Goal: Task Accomplishment & Management: Complete application form

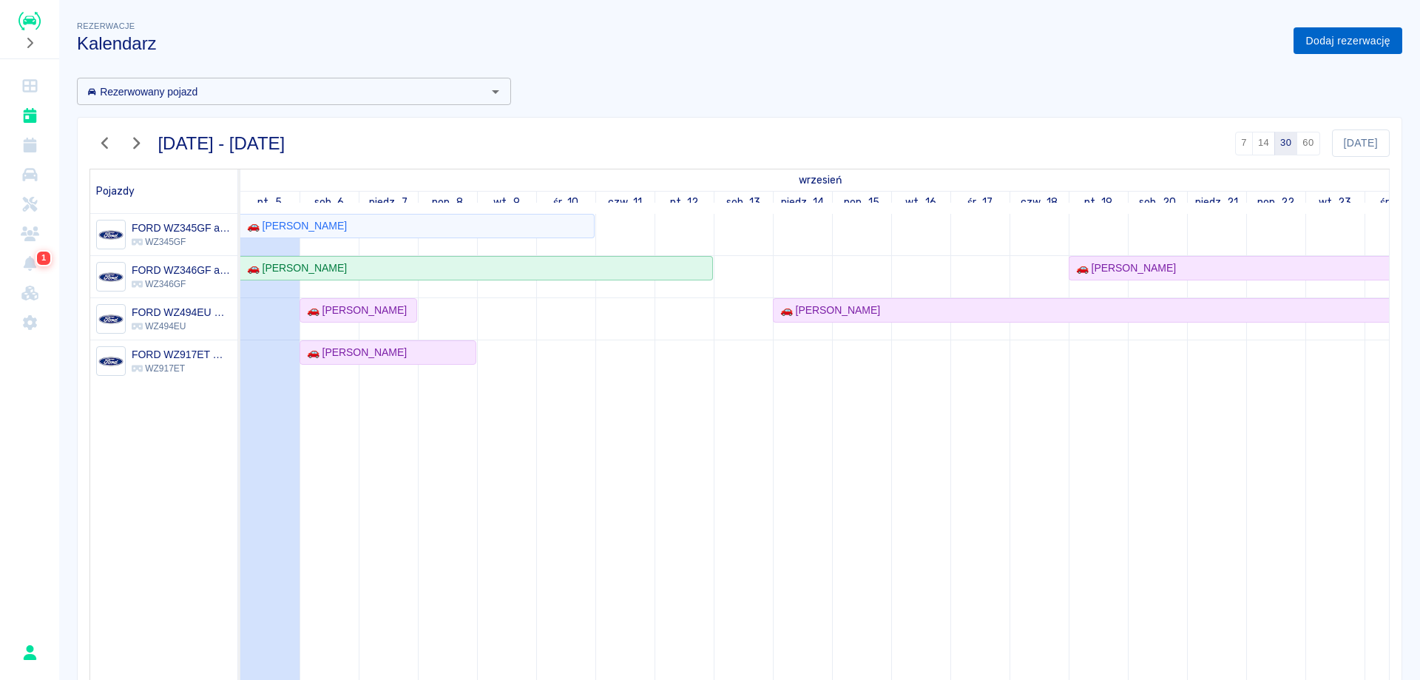
click at [1319, 42] on link "Dodaj rezerwację" at bounding box center [1347, 40] width 109 height 27
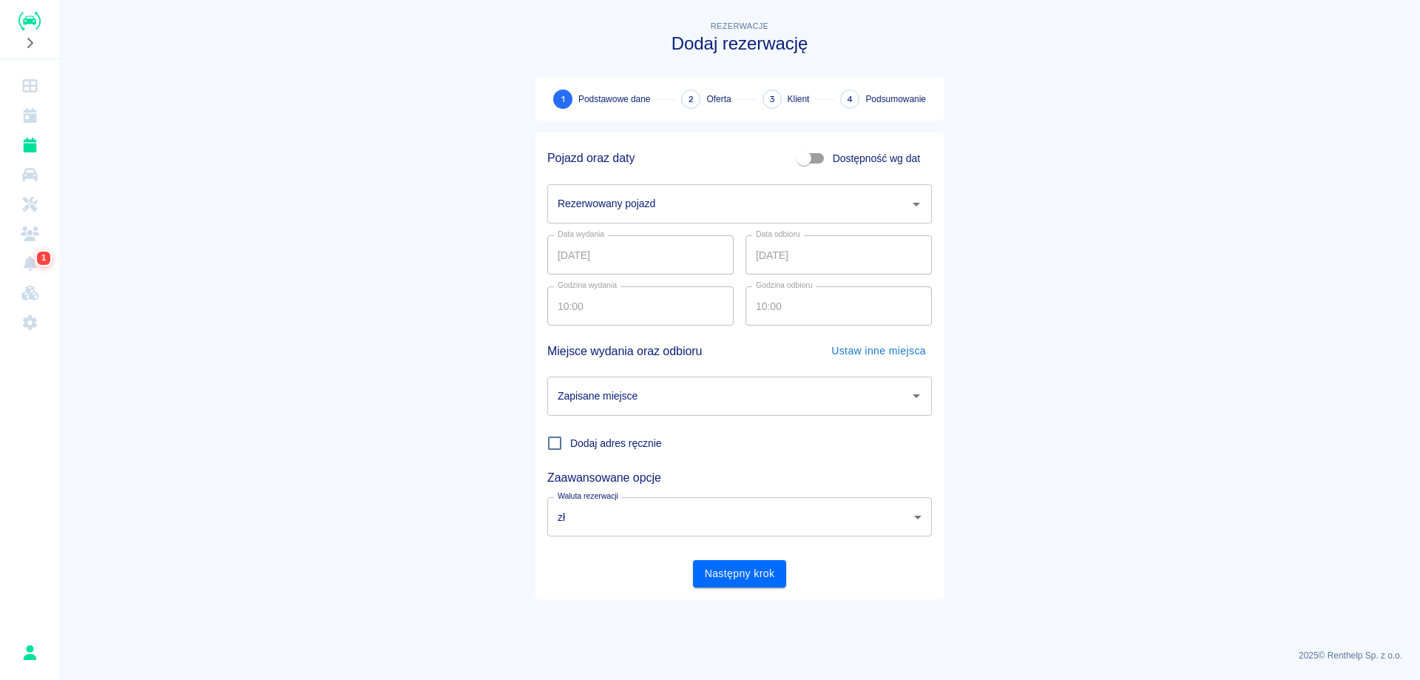
click at [719, 204] on input "Rezerwowany pojazd" at bounding box center [728, 204] width 349 height 26
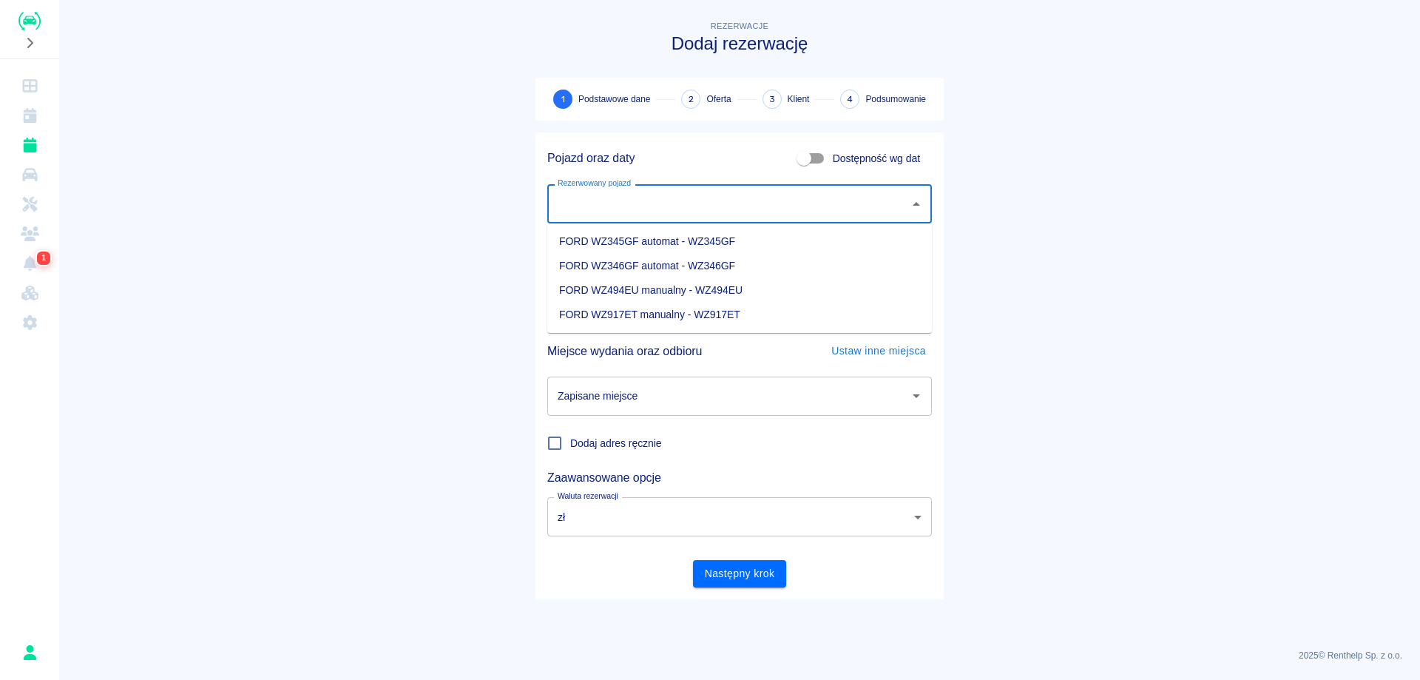
click at [690, 316] on li "FORD WZ917ET manualny - WZ917ET" at bounding box center [739, 314] width 385 height 24
type input "FORD WZ917ET manualny - WZ917ET"
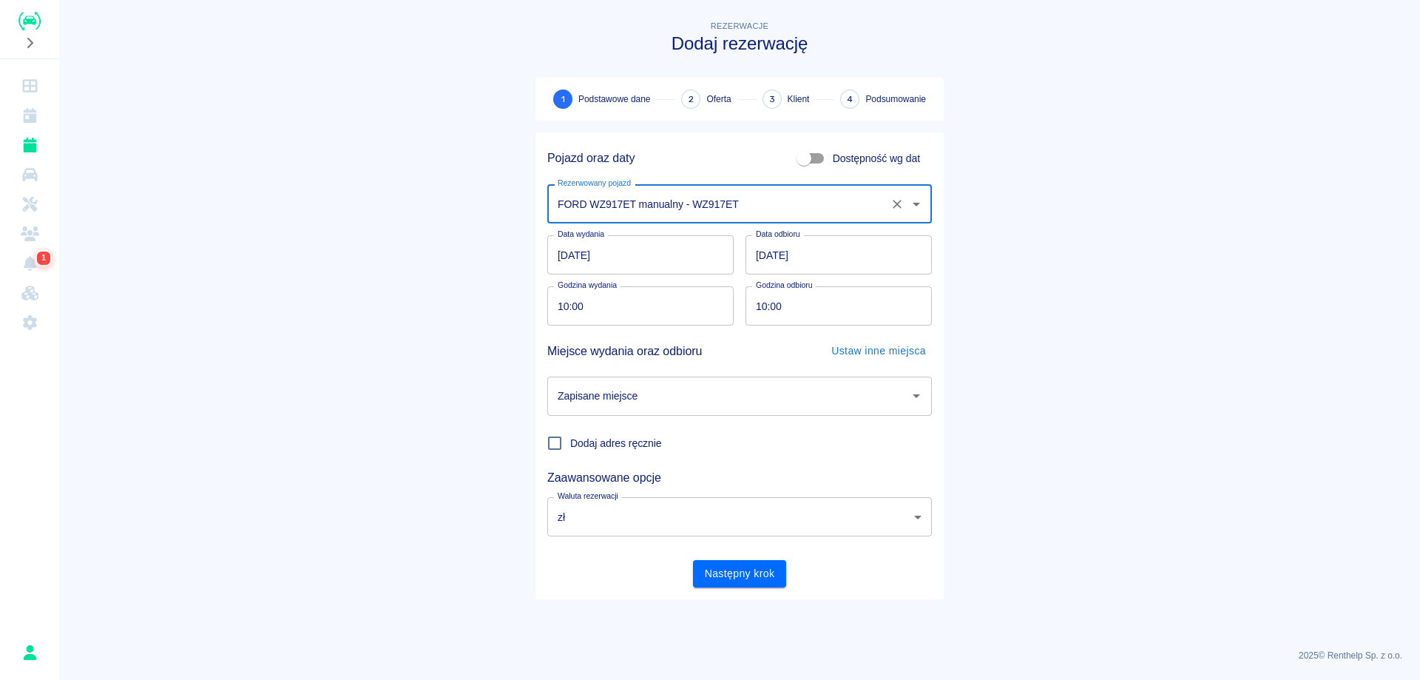
click at [563, 254] on input "[DATE]" at bounding box center [640, 254] width 186 height 39
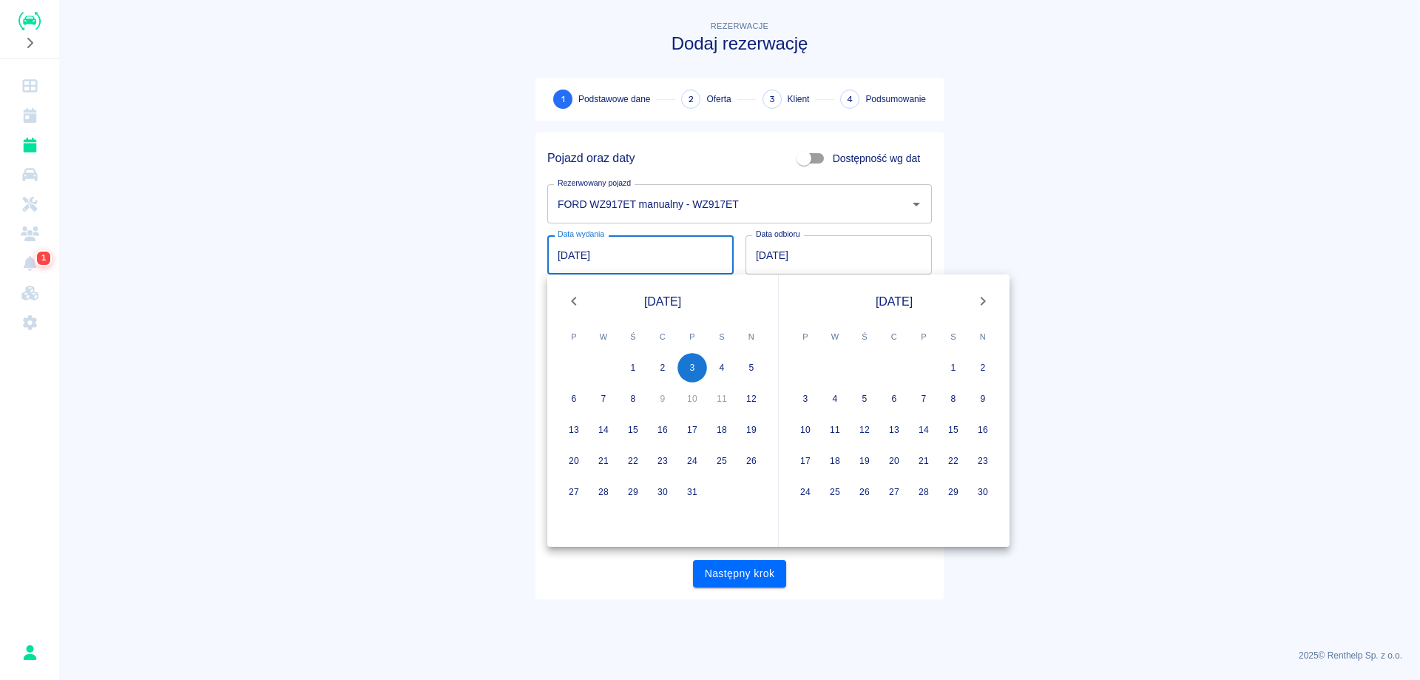
type input "[DATE]"
click at [757, 260] on input "[DATE]" at bounding box center [838, 254] width 186 height 39
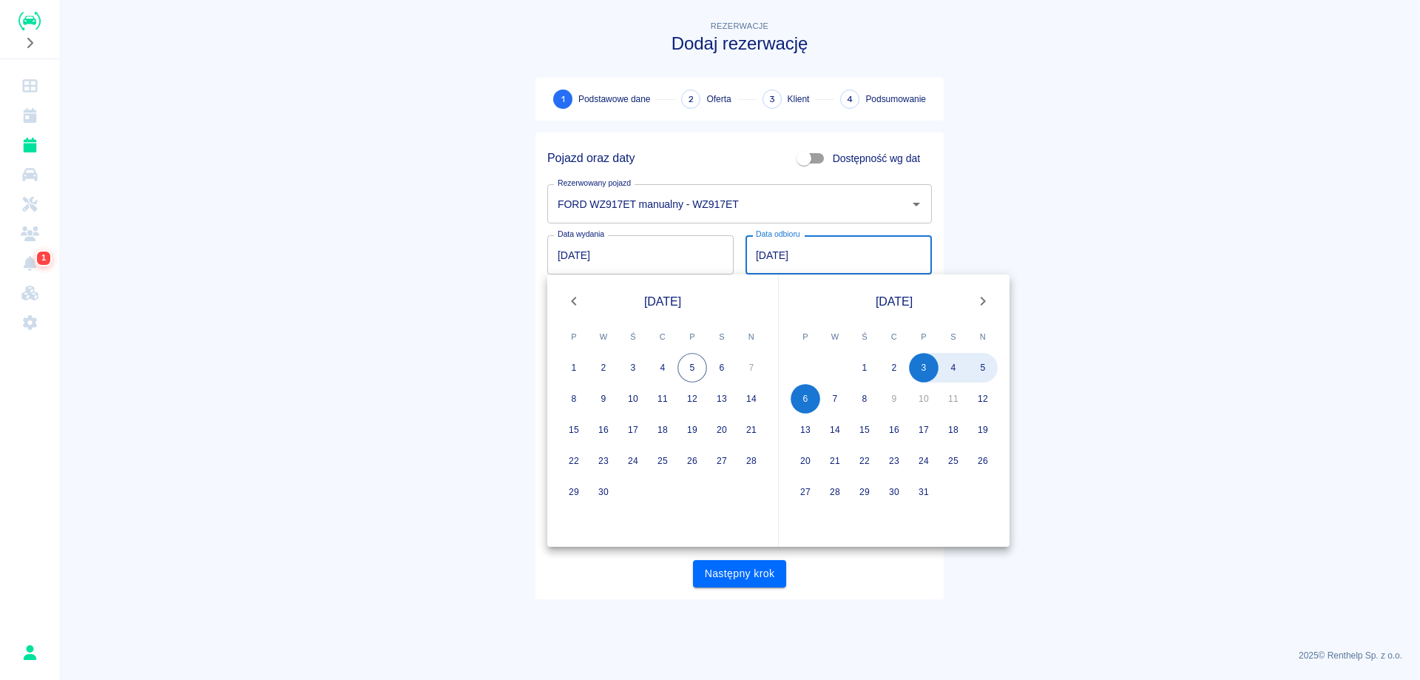
type input "[DATE]"
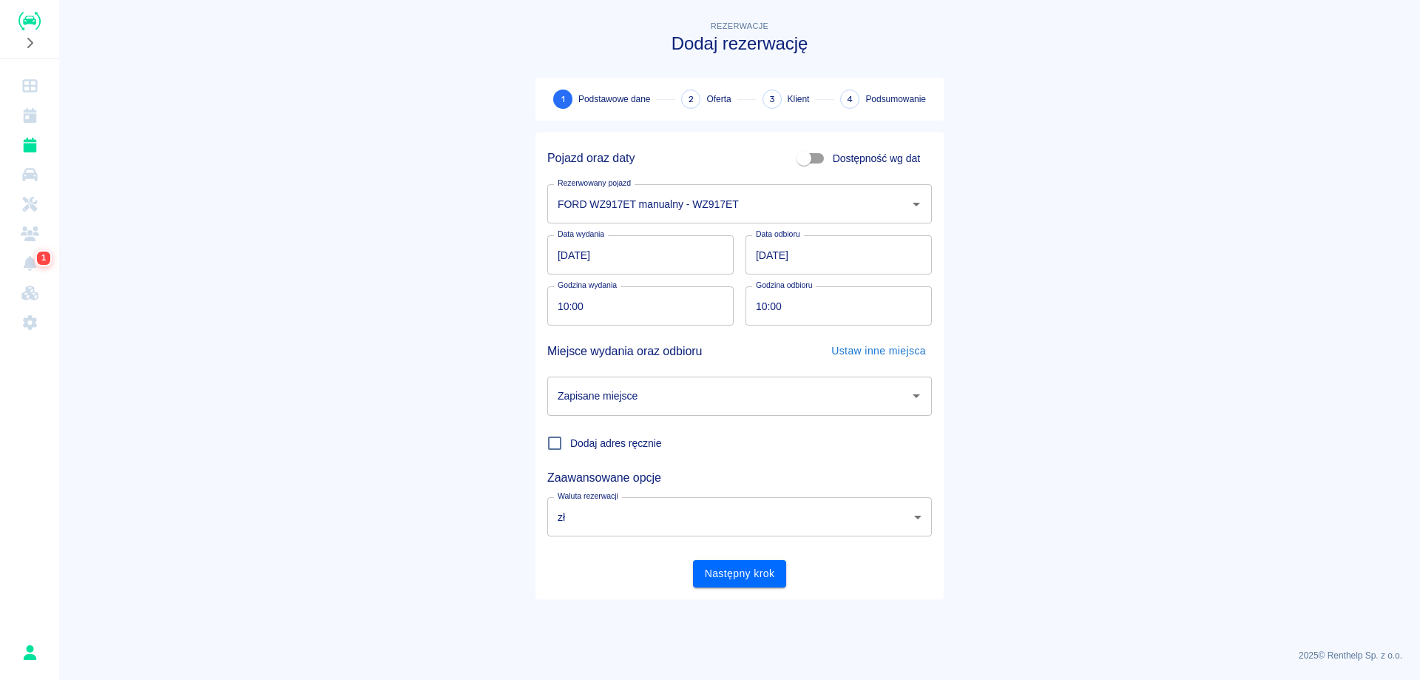
click at [1075, 229] on main "Rezerwacje Dodaj rezerwację 1 Podstawowe dane 2 Oferta 3 Klient 4 Podsumowanie …" at bounding box center [739, 327] width 1361 height 619
click at [593, 401] on input "Zapisane miejsce" at bounding box center [728, 396] width 349 height 26
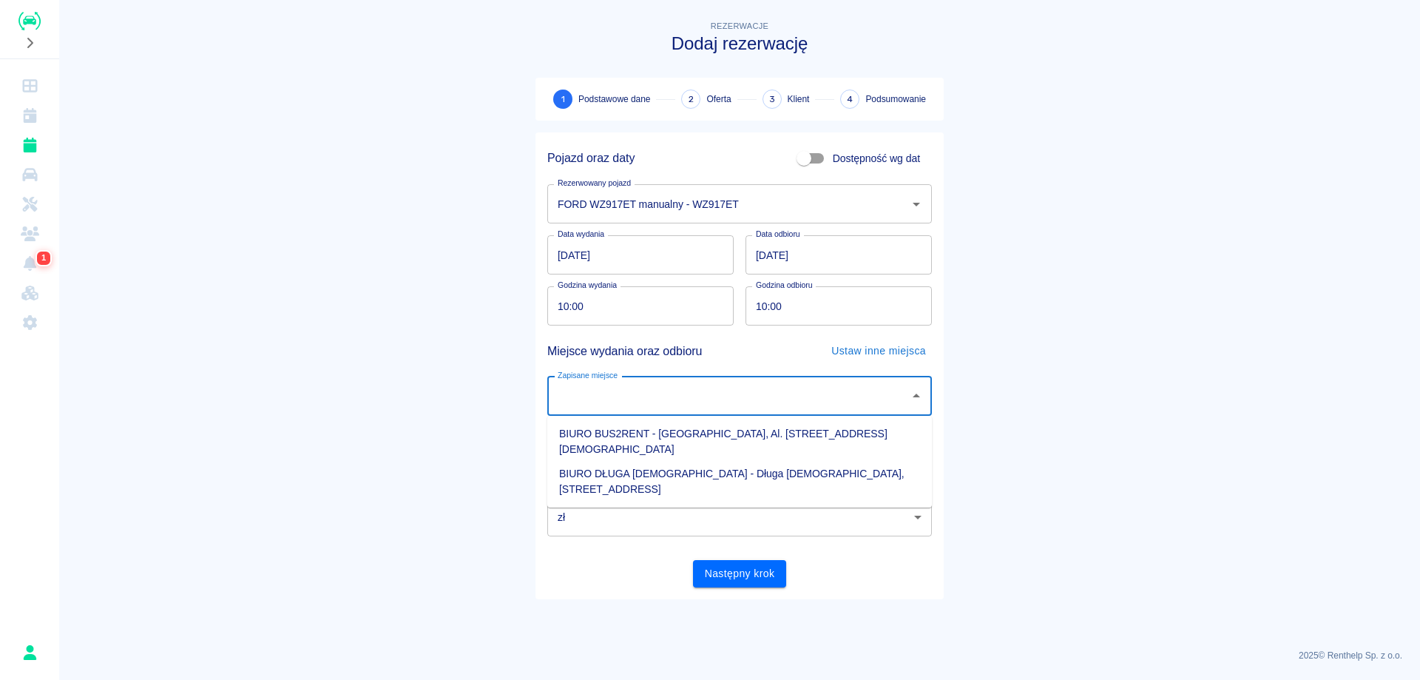
click at [645, 442] on li "BIURO BUS2RENT - [GEOGRAPHIC_DATA], Al. [STREET_ADDRESS][DEMOGRAPHIC_DATA]" at bounding box center [739, 441] width 385 height 40
type input "BIURO BUS2RENT - [GEOGRAPHIC_DATA], Al. [STREET_ADDRESS][DEMOGRAPHIC_DATA]"
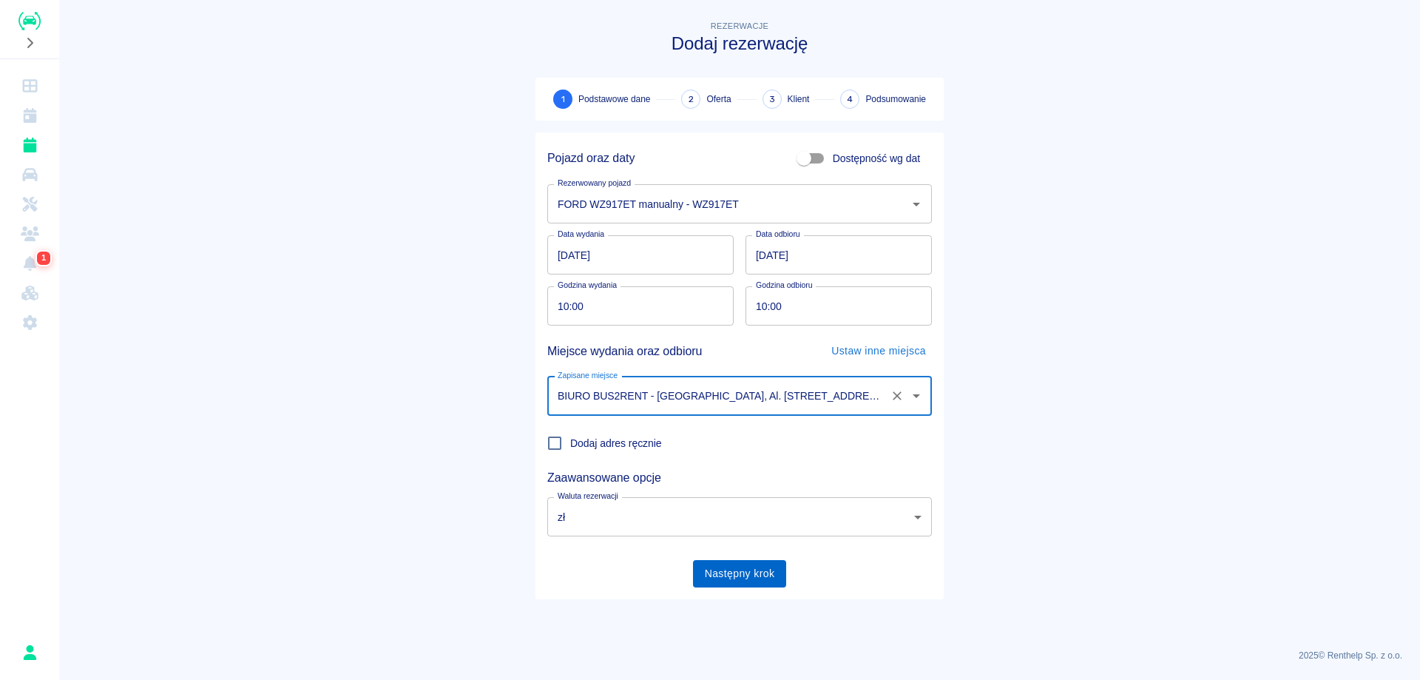
click at [751, 574] on button "Następny krok" at bounding box center [740, 573] width 94 height 27
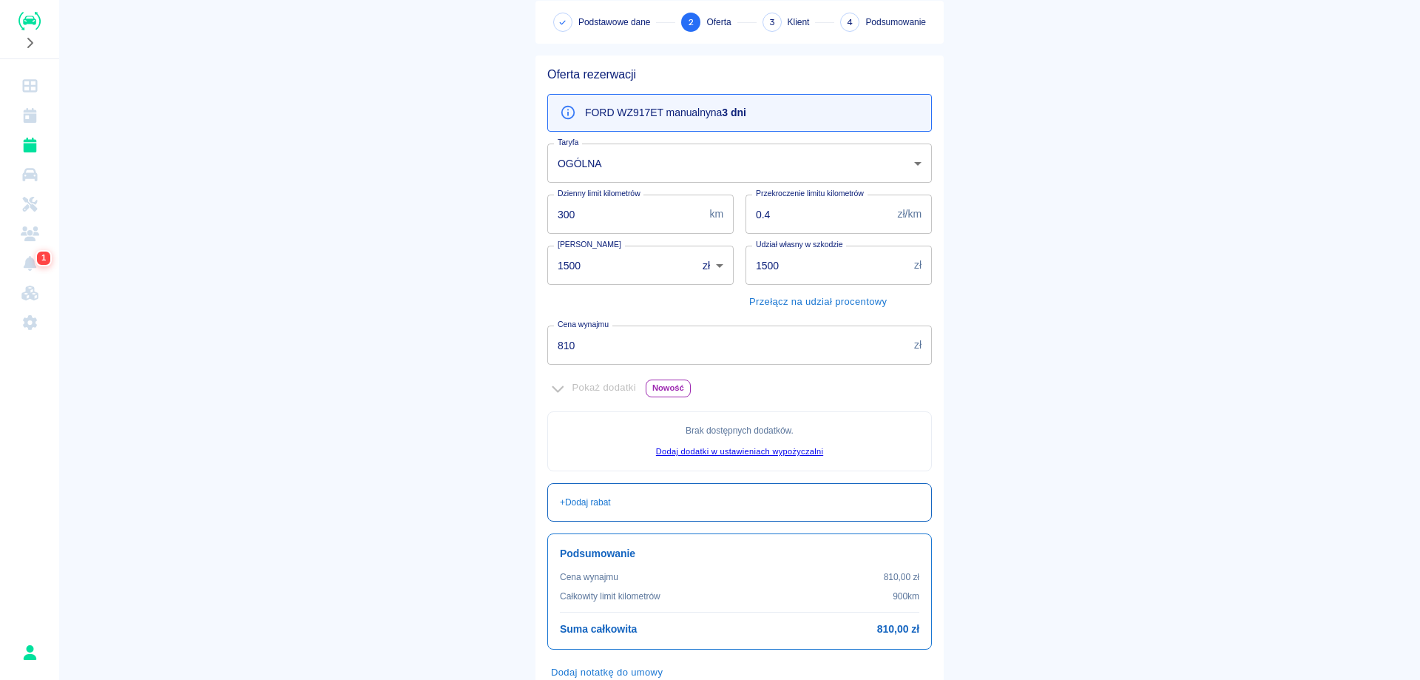
scroll to position [175, 0]
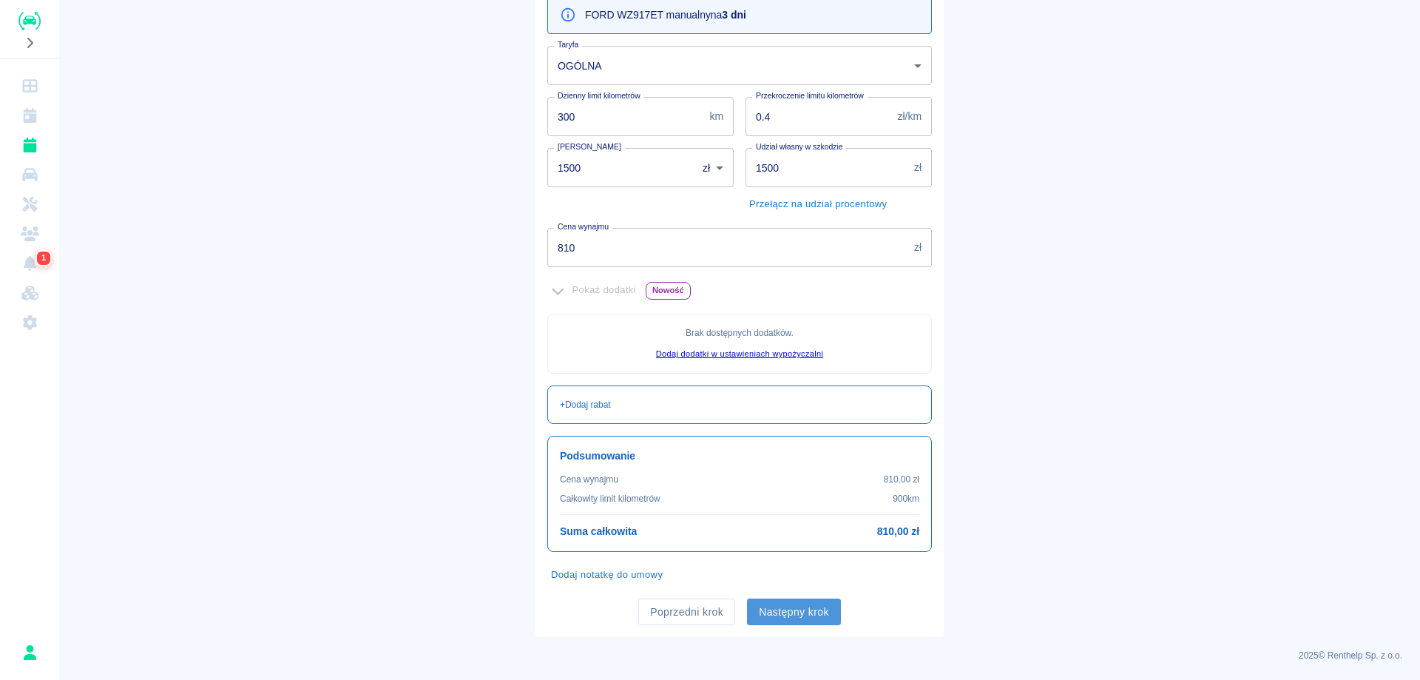
click at [810, 606] on button "Następny krok" at bounding box center [794, 611] width 94 height 27
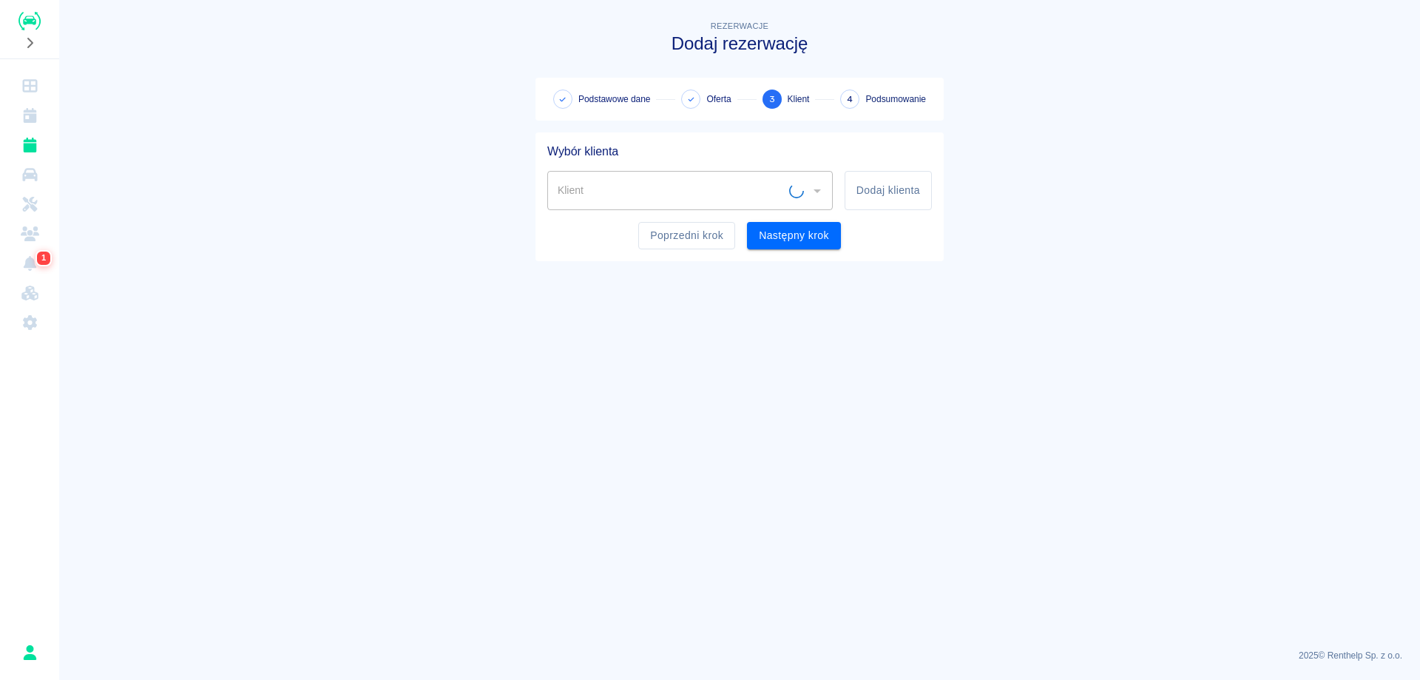
scroll to position [0, 0]
click at [870, 198] on button "Dodaj klienta" at bounding box center [887, 190] width 87 height 39
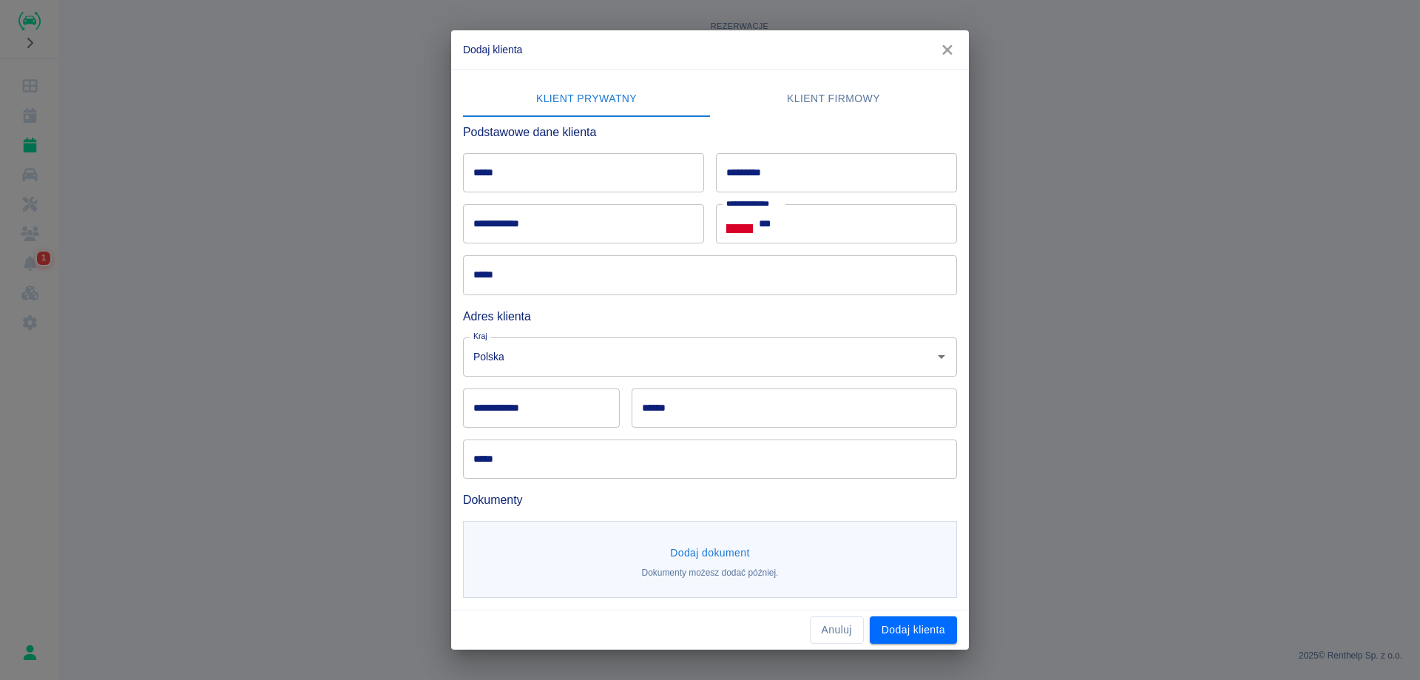
click at [575, 177] on input "*****" at bounding box center [583, 172] width 241 height 39
click at [845, 632] on button "Anuluj" at bounding box center [837, 629] width 54 height 27
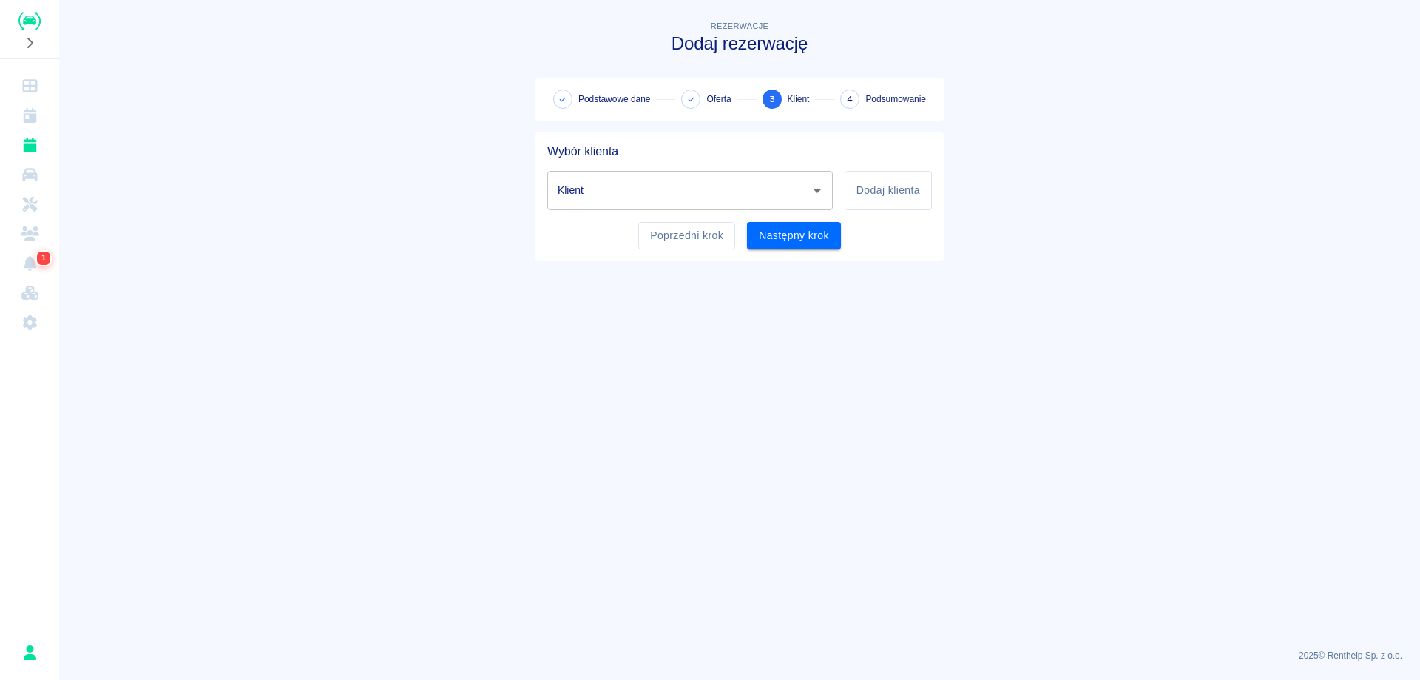
click at [817, 193] on icon "Otwórz" at bounding box center [817, 191] width 18 height 18
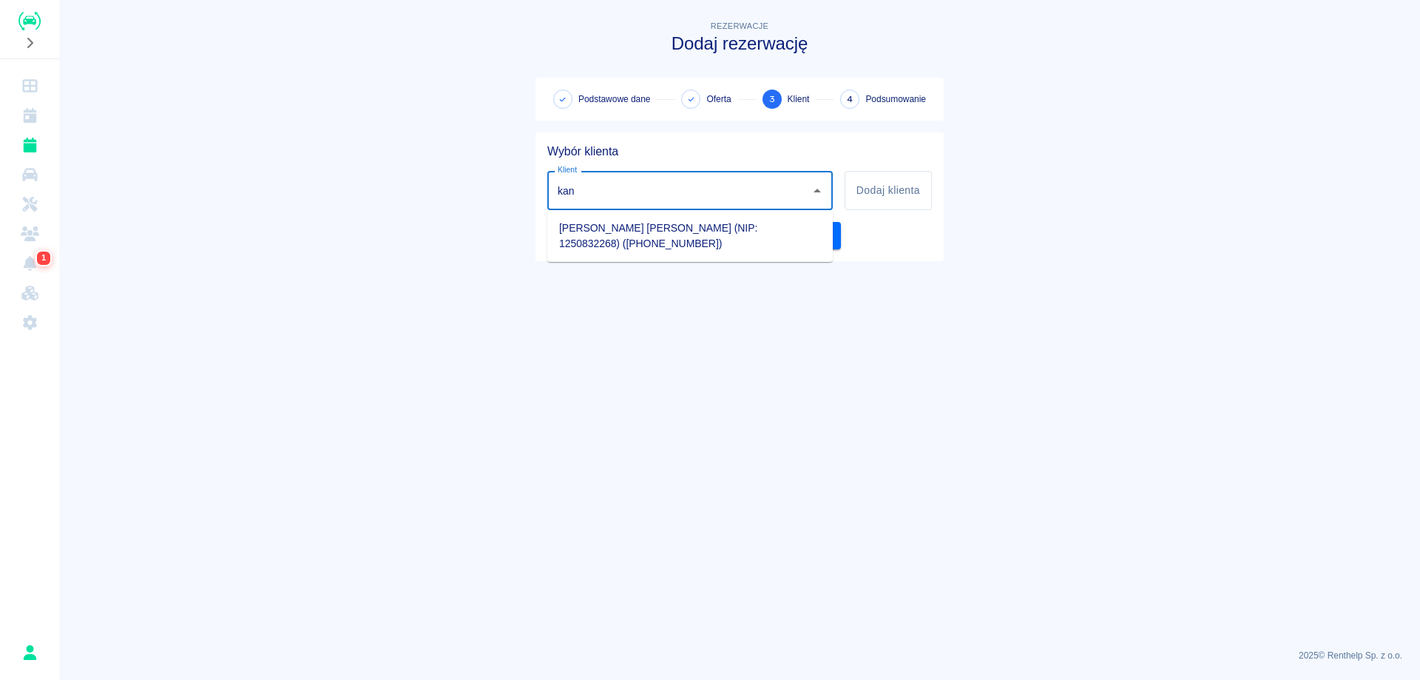
click at [768, 231] on li "[PERSON_NAME] [PERSON_NAME] (NIP: 1250832268) ([PHONE_NUMBER])" at bounding box center [689, 236] width 285 height 40
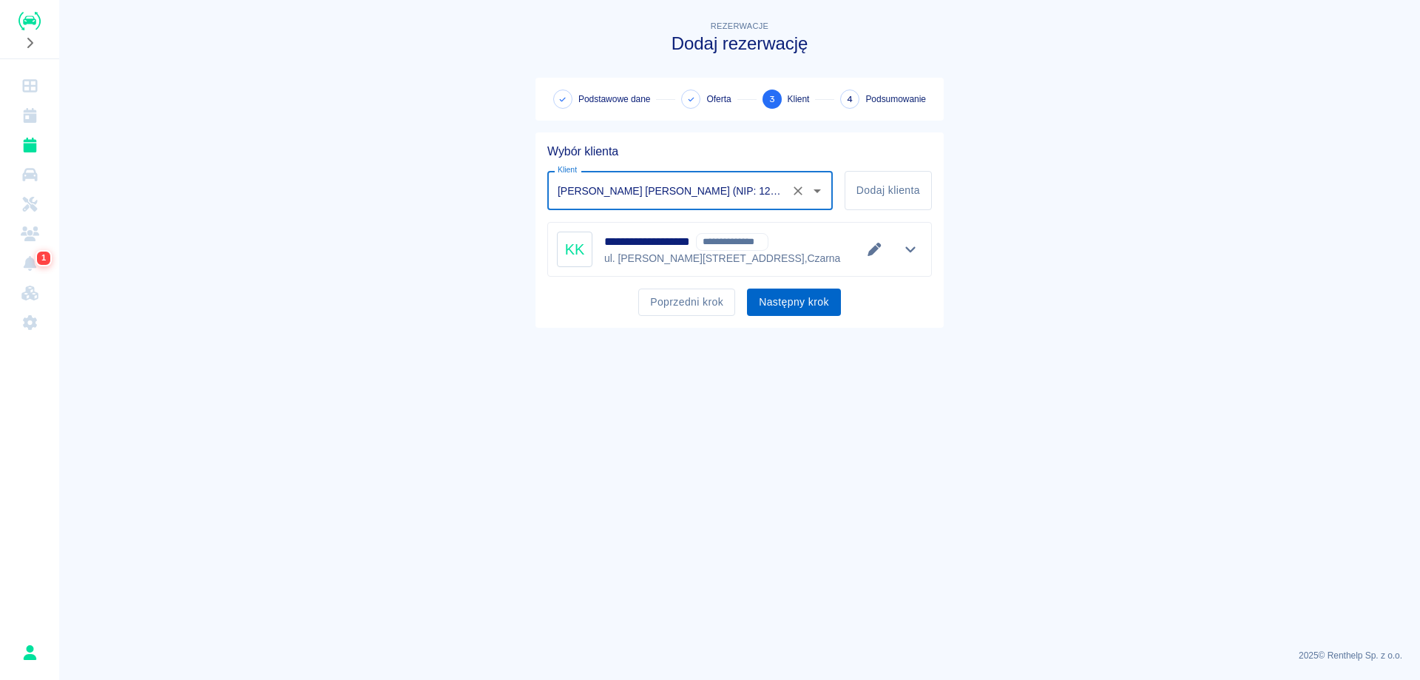
type input "[PERSON_NAME] [PERSON_NAME] (NIP: 1250832268) ([PHONE_NUMBER])"
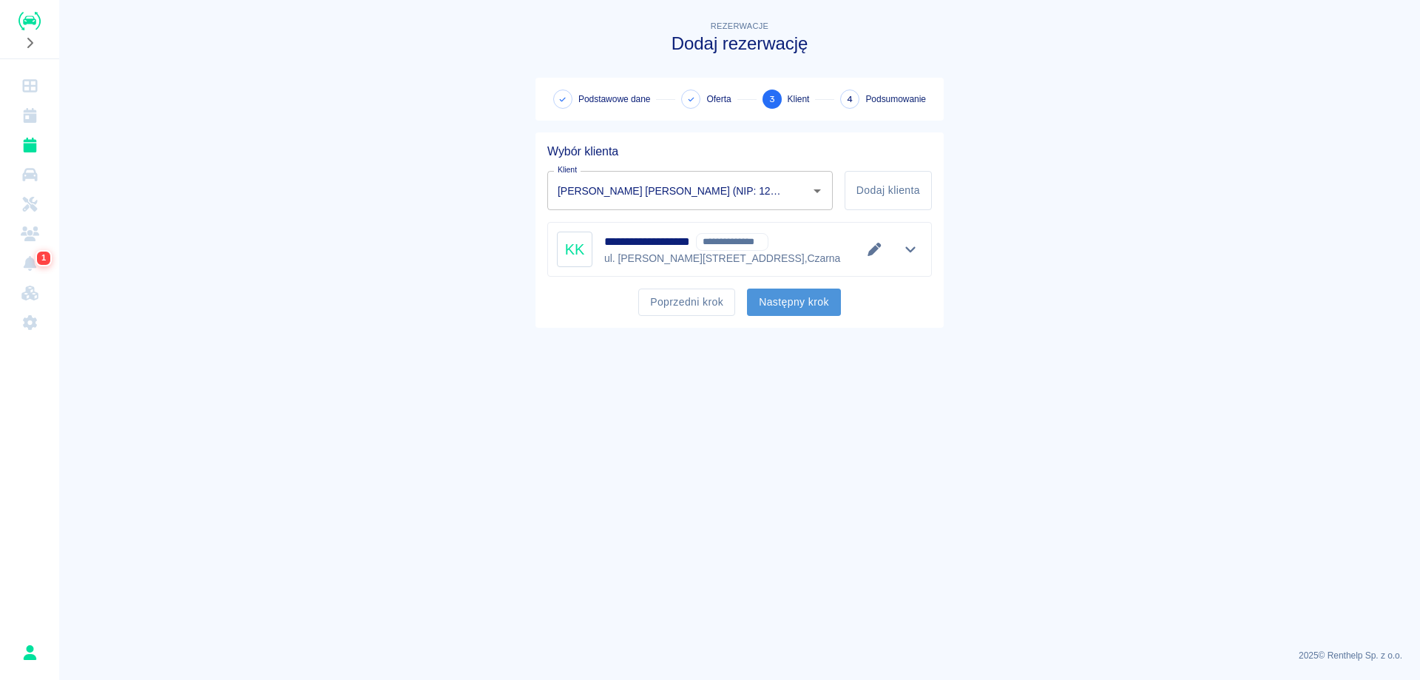
click at [830, 308] on button "Następny krok" at bounding box center [794, 301] width 94 height 27
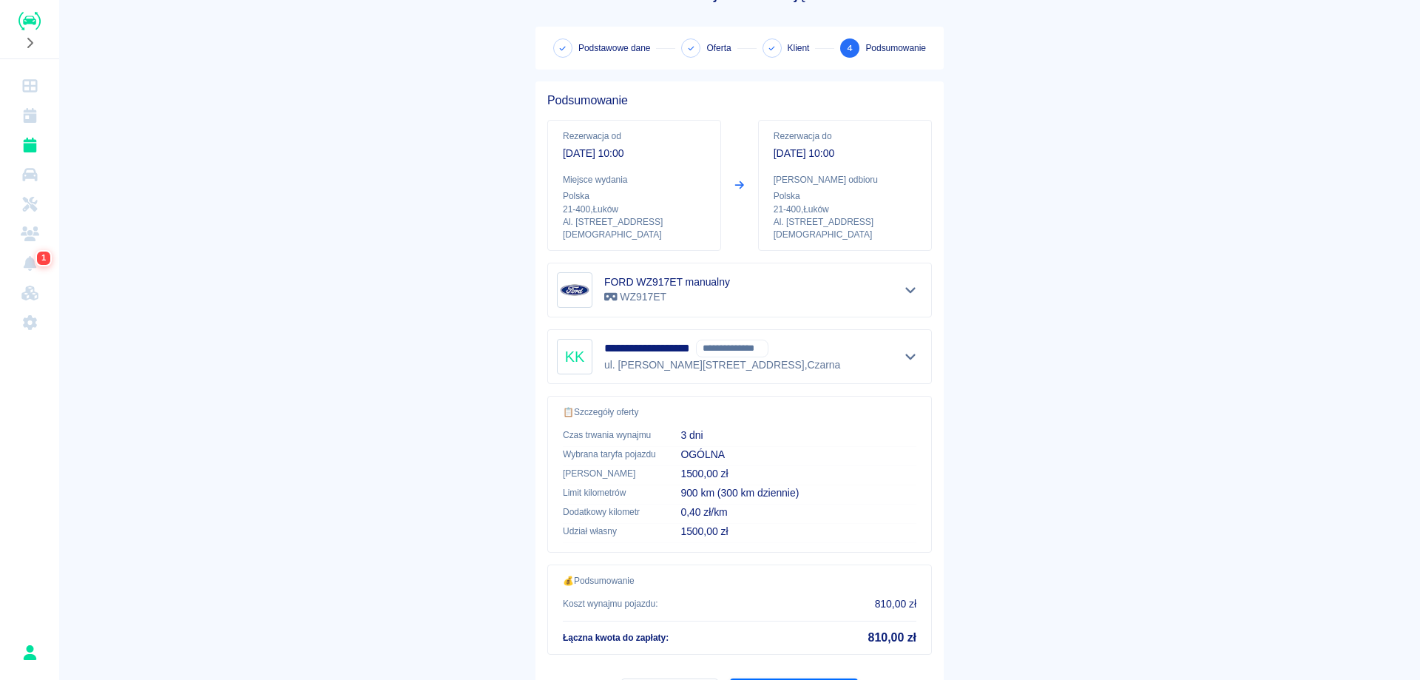
scroll to position [118, 0]
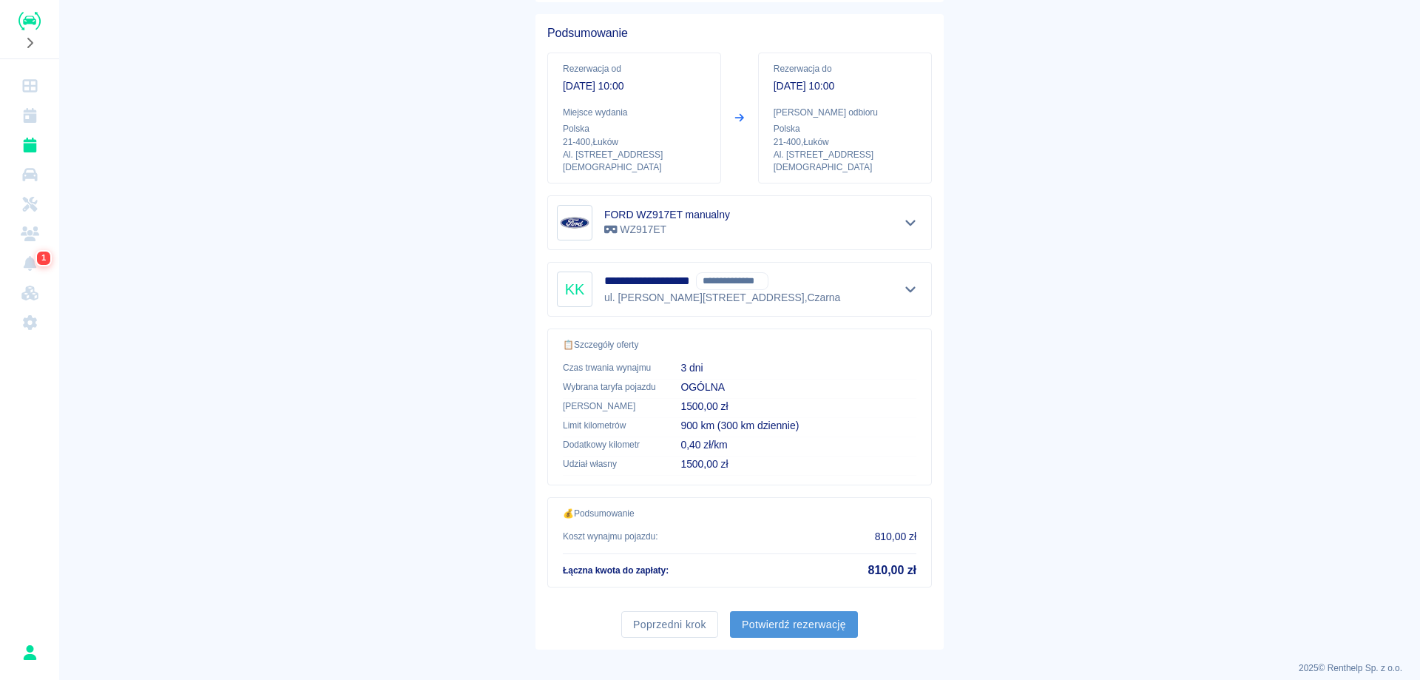
click at [835, 611] on button "Potwierdź rezerwację" at bounding box center [794, 624] width 128 height 27
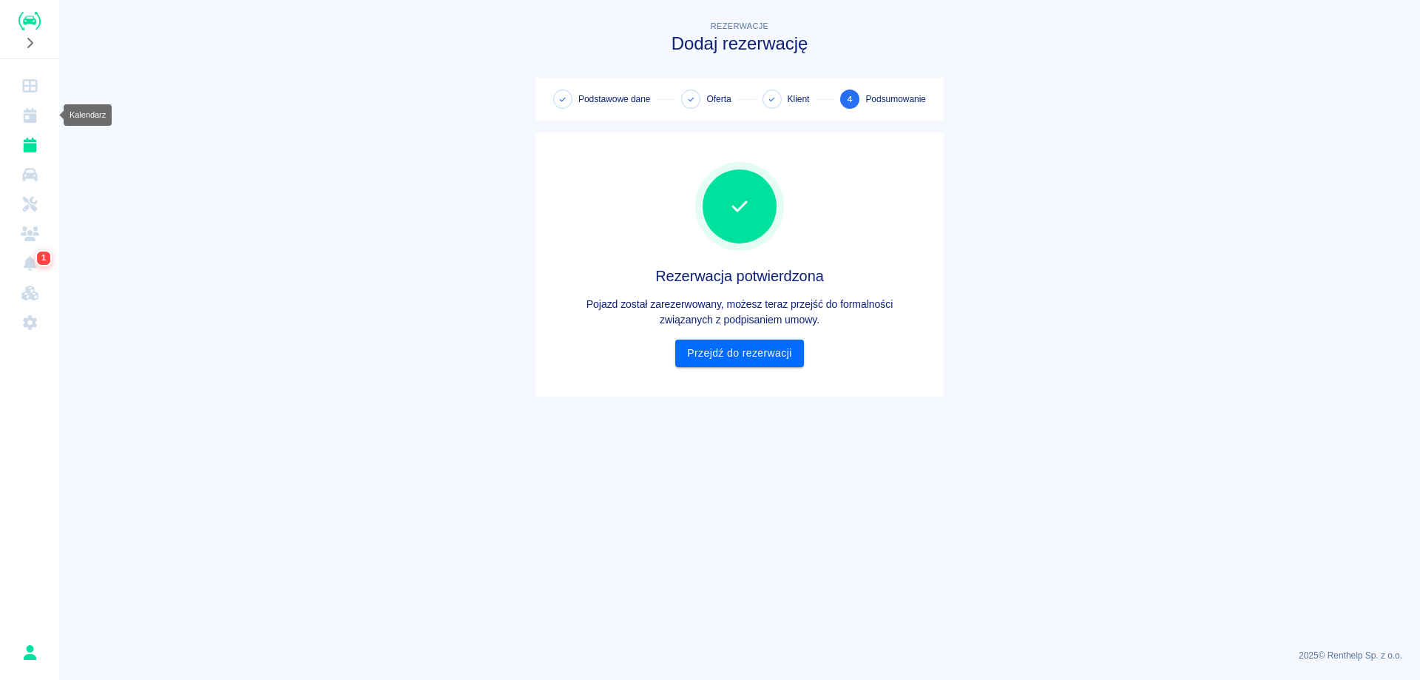
click at [24, 114] on icon "Kalendarz" at bounding box center [29, 115] width 13 height 15
